Goal: Information Seeking & Learning: Find specific fact

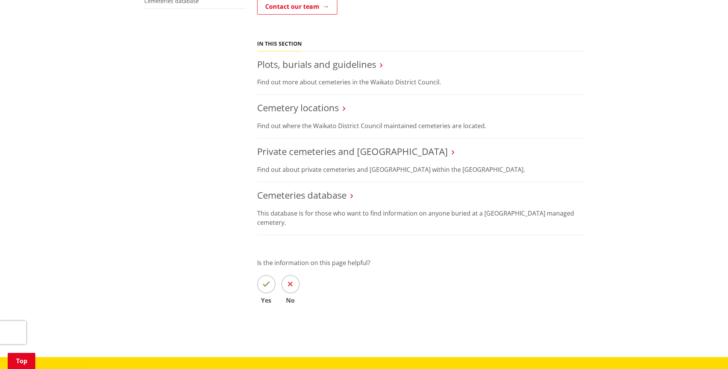
scroll to position [307, 0]
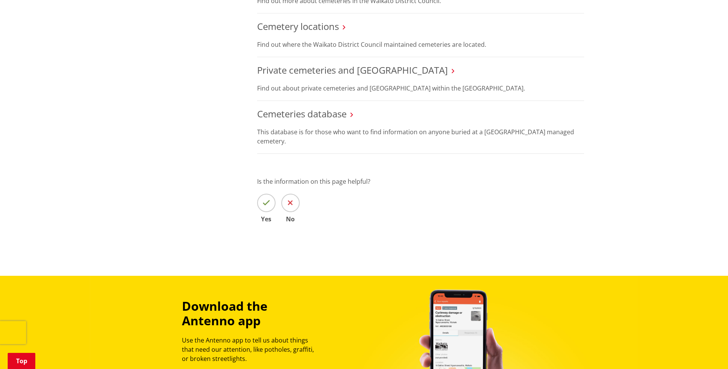
click at [348, 115] on h3 "Cemeteries database" at bounding box center [420, 114] width 327 height 11
click at [341, 115] on link "Cemeteries database" at bounding box center [301, 113] width 89 height 13
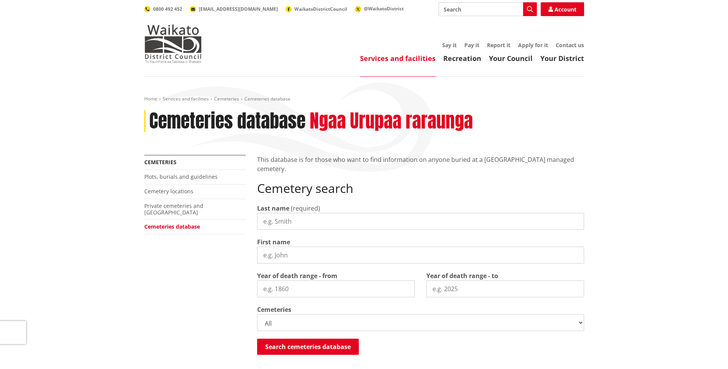
click at [282, 222] on input "Last name" at bounding box center [420, 221] width 327 height 17
click at [305, 346] on button "Search cemeteries database" at bounding box center [308, 347] width 102 height 16
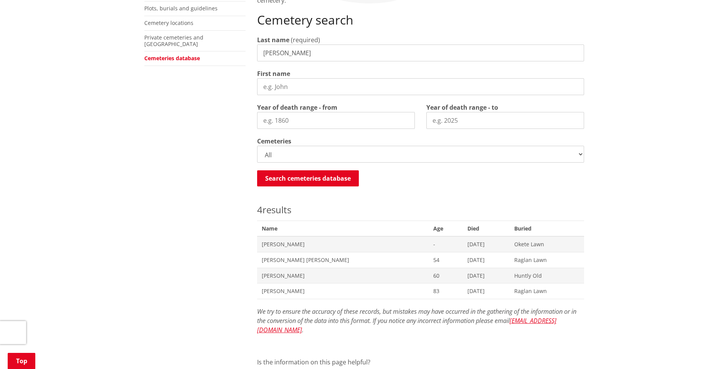
scroll to position [103, 0]
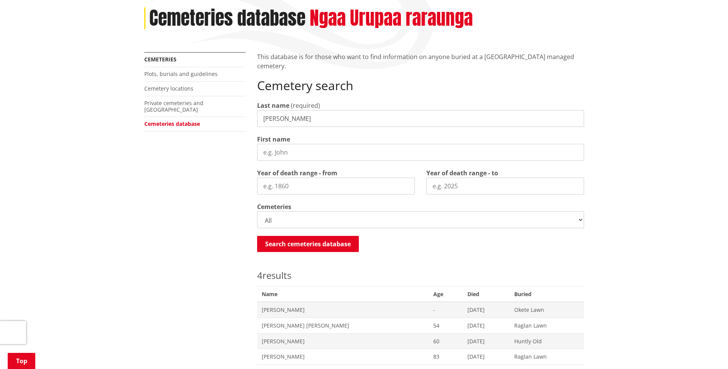
click at [288, 119] on input "stuart" at bounding box center [420, 118] width 327 height 17
type input "s"
type input "hodgkinson"
click at [322, 242] on button "Search cemeteries database" at bounding box center [308, 244] width 102 height 16
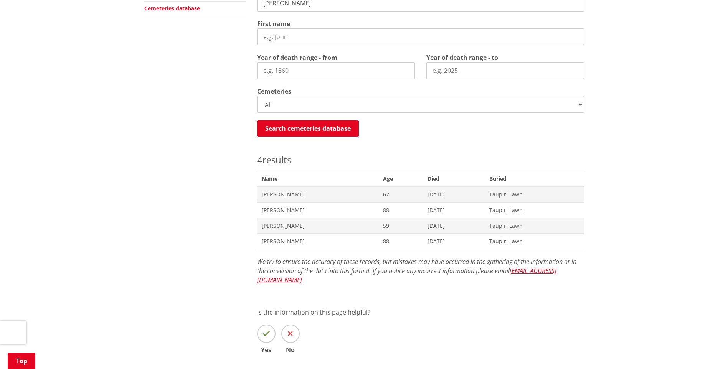
scroll to position [218, 0]
click at [319, 195] on span "Angela Margaret Hodgkinson" at bounding box center [318, 195] width 112 height 8
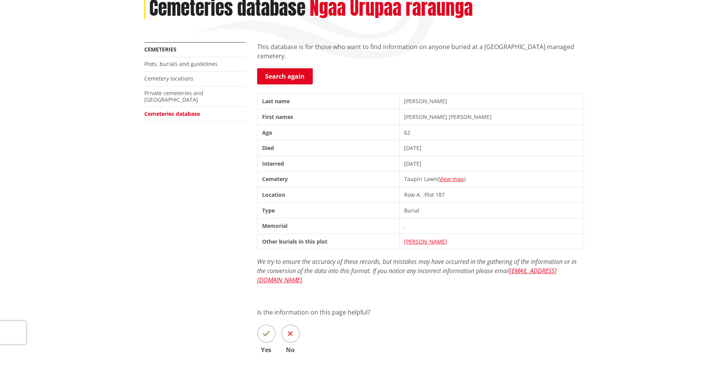
scroll to position [115, 0]
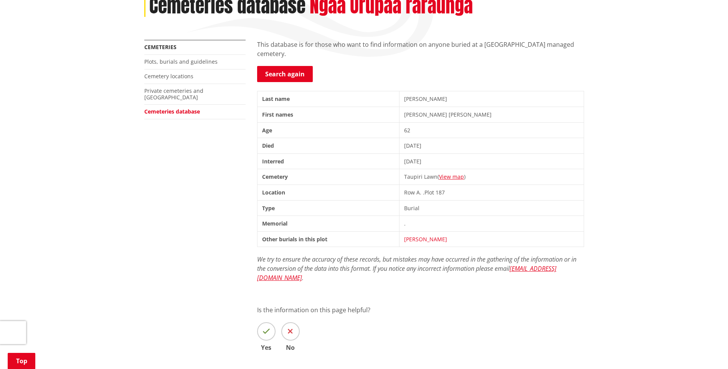
click at [447, 241] on link "Hodgkinson, Michael Gerard" at bounding box center [425, 239] width 43 height 7
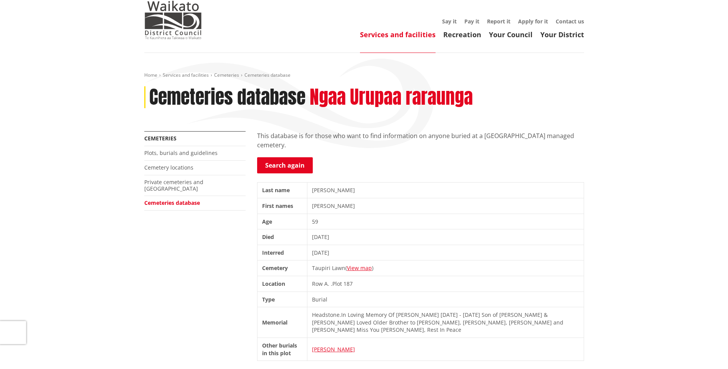
scroll to position [153, 0]
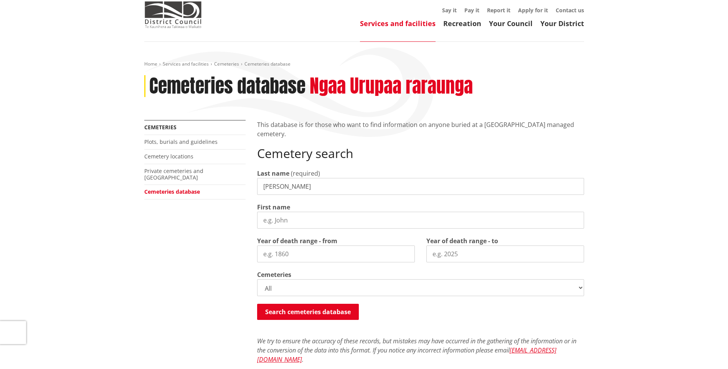
scroll to position [153, 0]
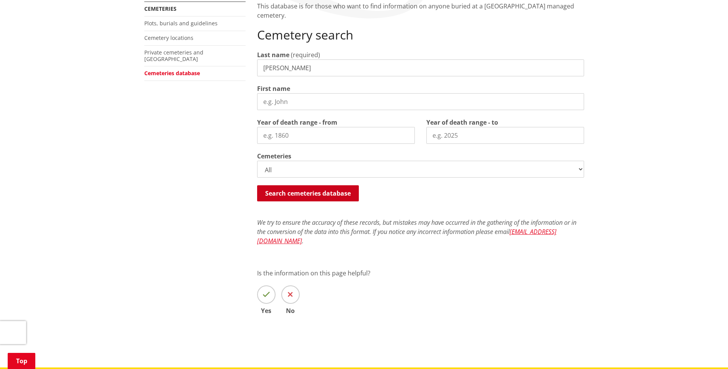
click at [314, 190] on button "Search cemeteries database" at bounding box center [308, 193] width 102 height 16
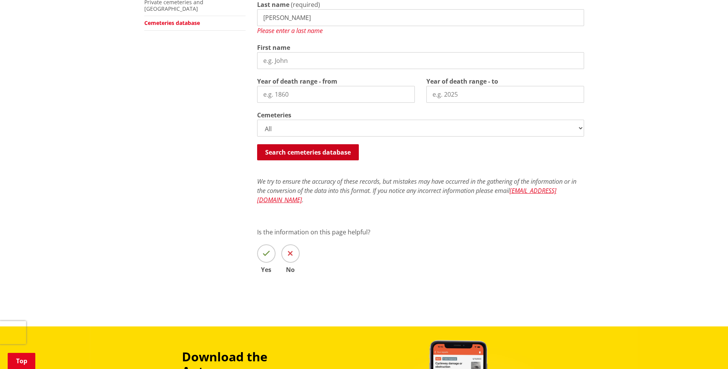
click at [310, 151] on button "Search cemeteries database" at bounding box center [308, 152] width 102 height 16
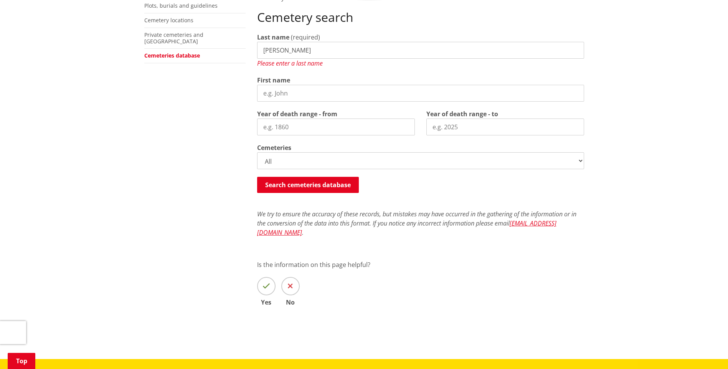
scroll to position [89, 0]
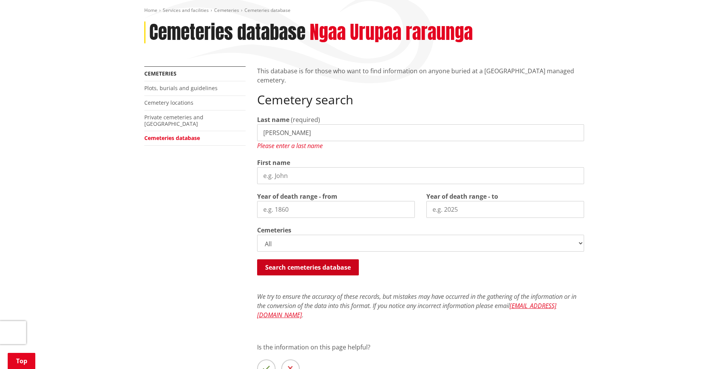
click at [321, 265] on button "Search cemeteries database" at bounding box center [308, 267] width 102 height 16
type input "h"
click at [321, 271] on button "Search cemeteries database" at bounding box center [308, 267] width 102 height 16
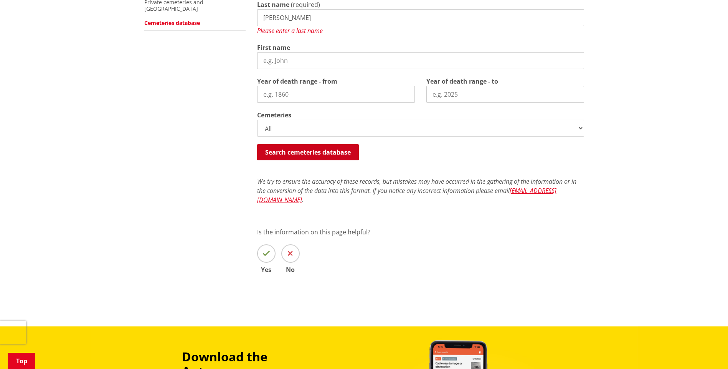
click at [316, 158] on button "Search cemeteries database" at bounding box center [308, 152] width 102 height 16
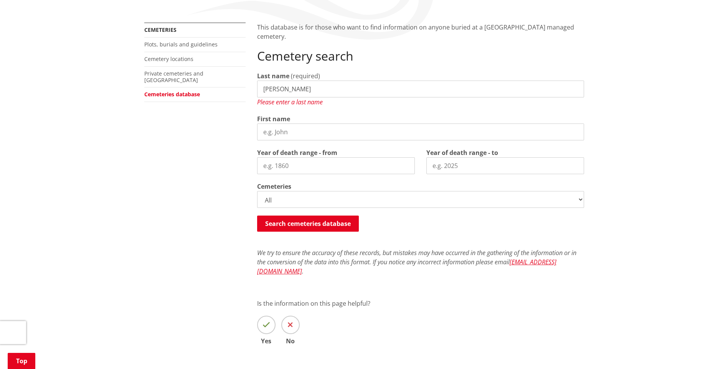
scroll to position [50, 0]
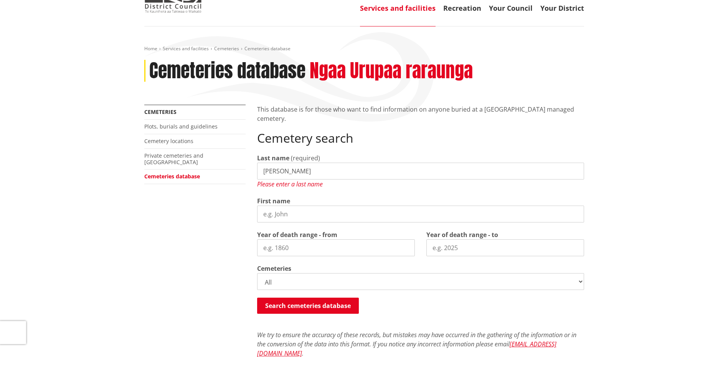
click at [262, 171] on input "hodgkinson" at bounding box center [420, 171] width 327 height 17
type input "hodgkinson"
click at [334, 305] on button "Search cemeteries database" at bounding box center [308, 306] width 102 height 16
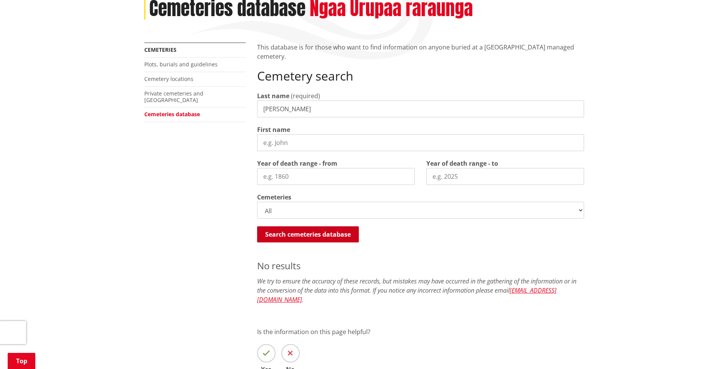
scroll to position [115, 0]
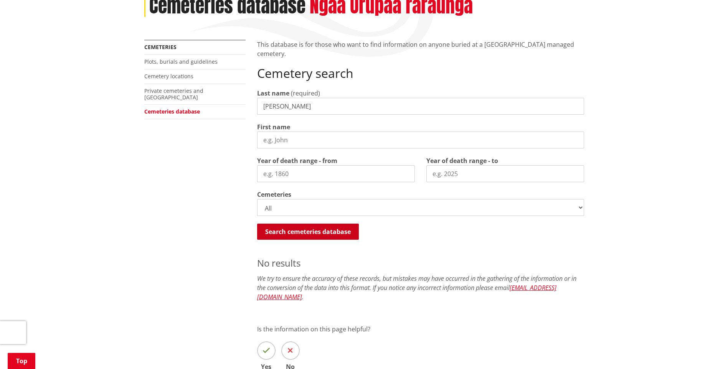
click at [327, 231] on button "Search cemeteries database" at bounding box center [308, 232] width 102 height 16
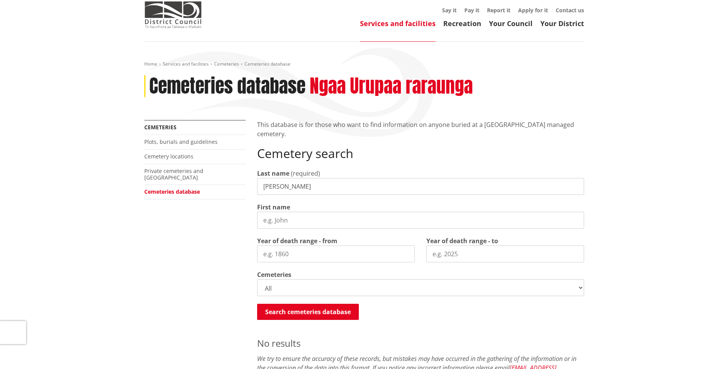
scroll to position [0, 0]
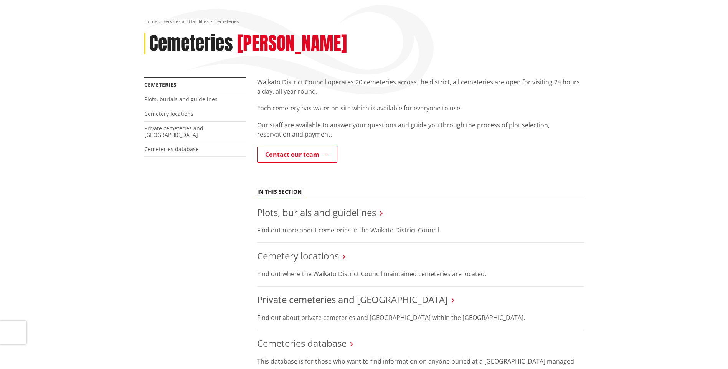
scroll to position [153, 0]
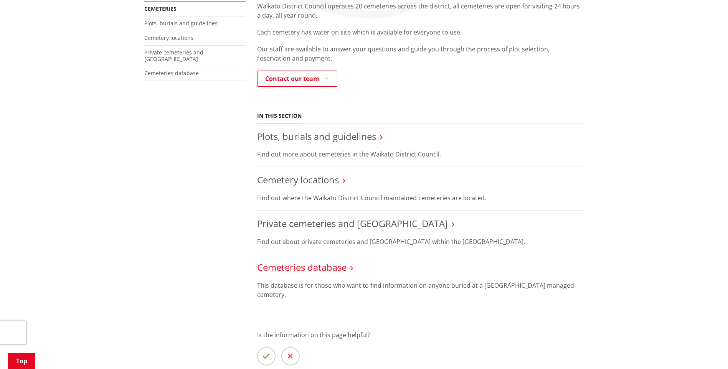
click at [346, 268] on link "Cemeteries database" at bounding box center [301, 267] width 89 height 13
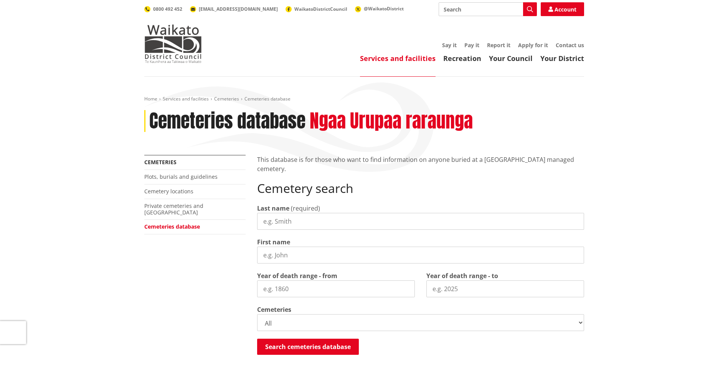
click at [300, 219] on input "Last name" at bounding box center [420, 221] width 327 height 17
type input "[PERSON_NAME]"
click at [332, 347] on button "Search cemeteries database" at bounding box center [308, 347] width 102 height 16
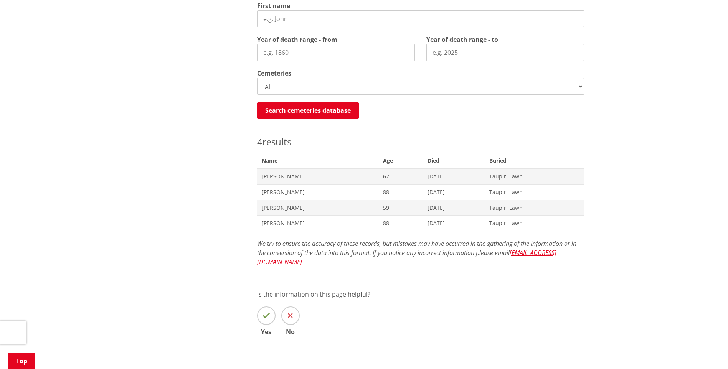
scroll to position [218, 0]
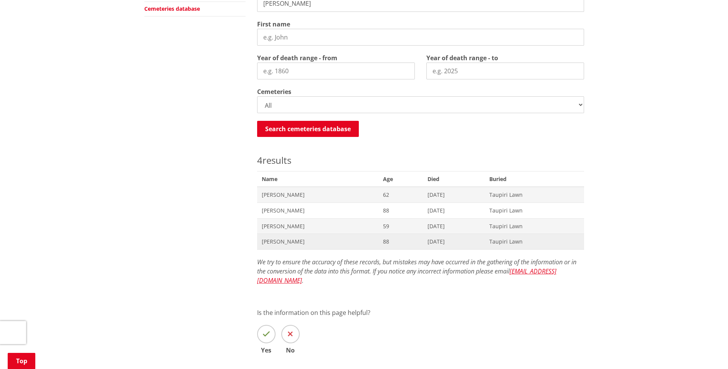
click at [311, 240] on span "Peter Stuart Hodgkinson" at bounding box center [318, 242] width 112 height 8
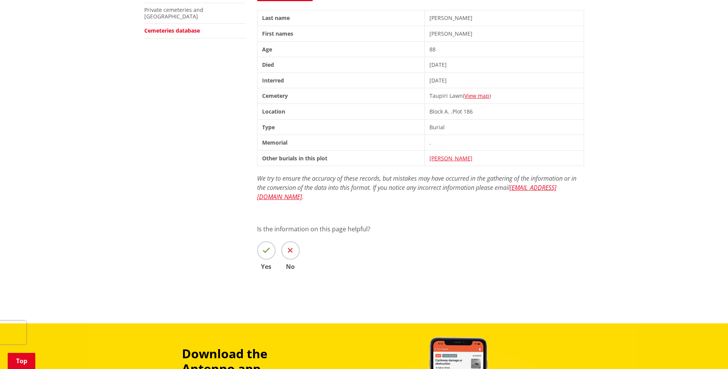
scroll to position [77, 0]
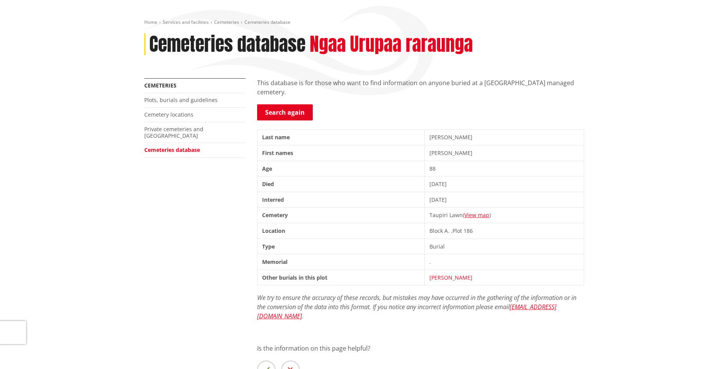
click at [452, 279] on link "[PERSON_NAME]" at bounding box center [450, 277] width 43 height 7
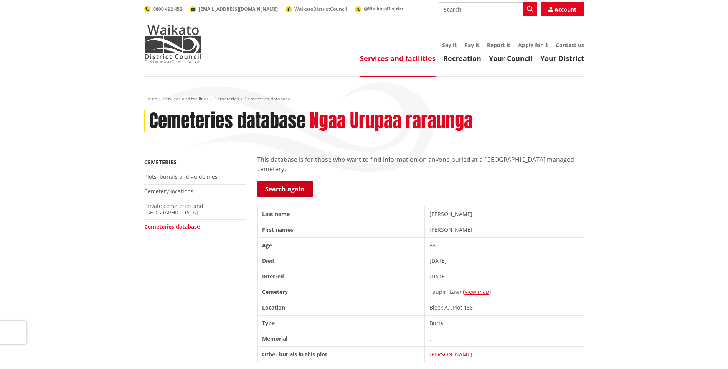
click at [297, 188] on link "Search again" at bounding box center [285, 189] width 56 height 16
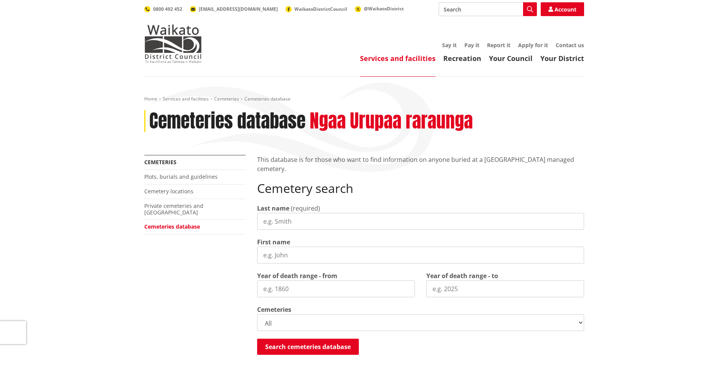
click at [296, 221] on input "Last name" at bounding box center [420, 221] width 327 height 17
type input "[PERSON_NAME]"
click at [312, 351] on button "Search cemeteries database" at bounding box center [308, 347] width 102 height 16
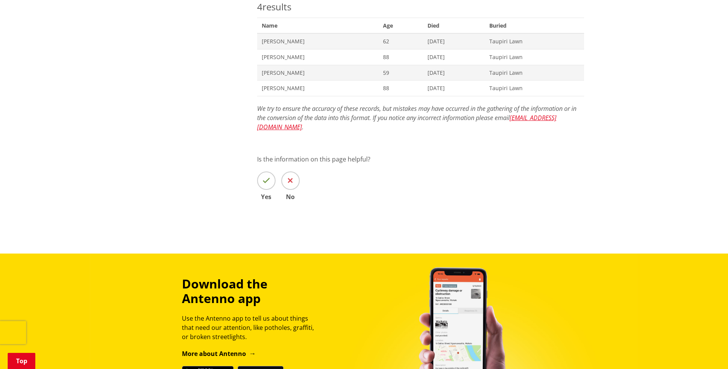
scroll to position [256, 0]
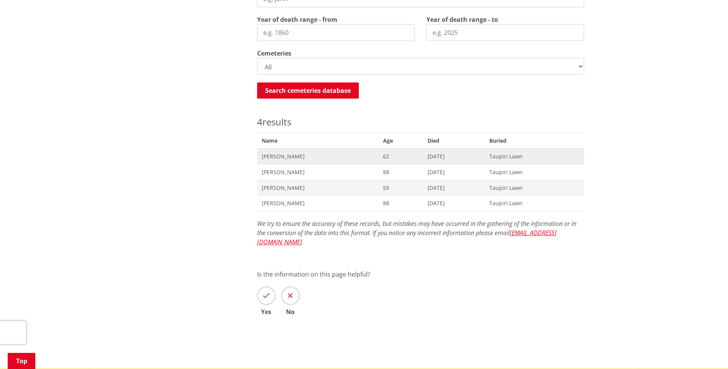
click at [455, 158] on span "[DATE]" at bounding box center [453, 157] width 53 height 8
